Goal: Navigation & Orientation: Understand site structure

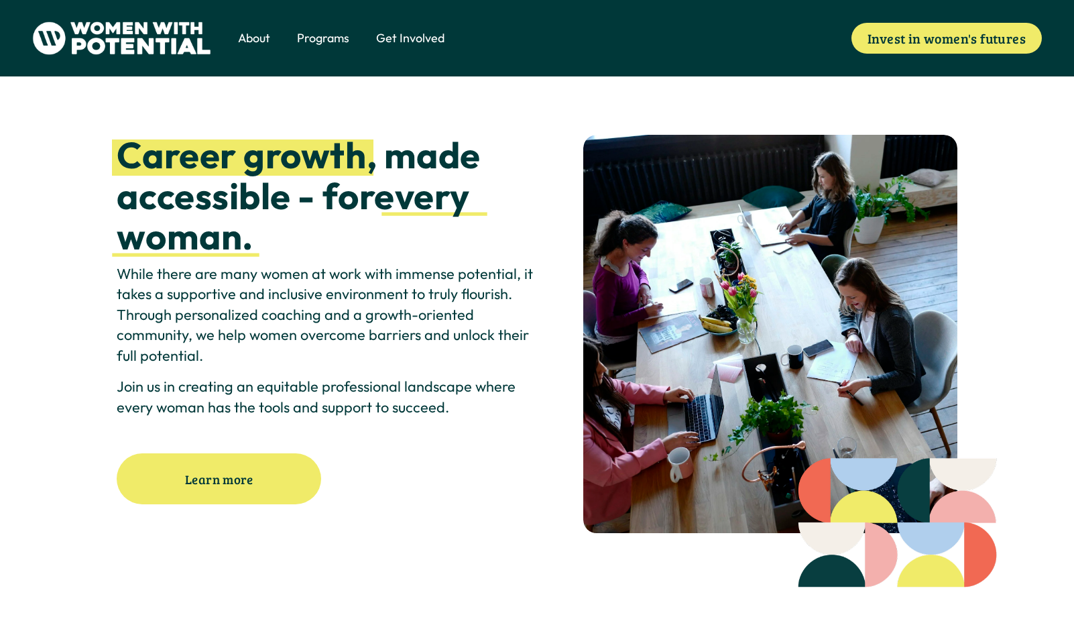
click at [267, 35] on span "About" at bounding box center [254, 37] width 32 height 17
click at [0, 0] on span "Meet the Board" at bounding box center [0, 0] width 0 height 0
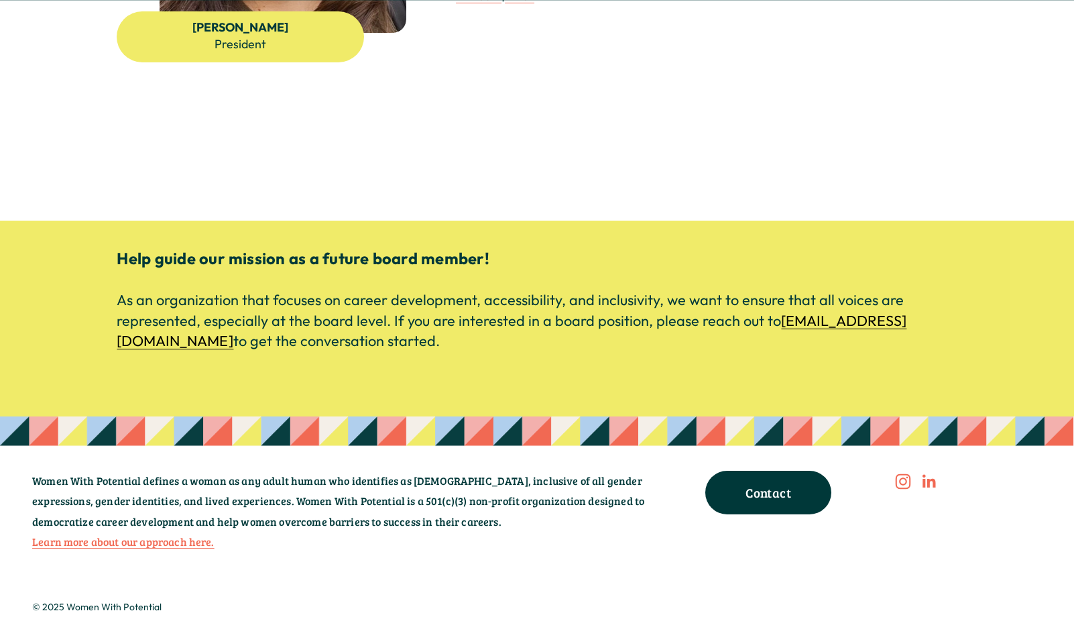
scroll to position [2232, 0]
